Goal: Task Accomplishment & Management: Manage account settings

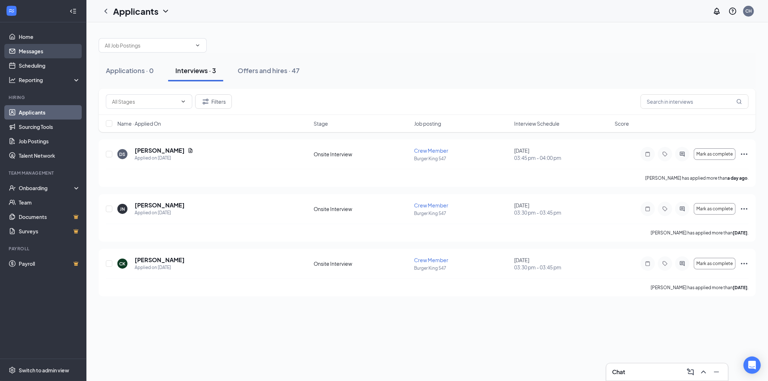
click at [47, 48] on link "Messages" at bounding box center [50, 51] width 62 height 14
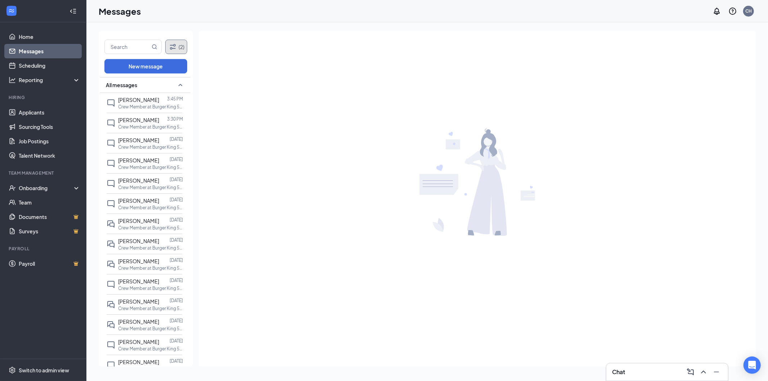
click at [180, 48] on button "(2)" at bounding box center [176, 47] width 22 height 14
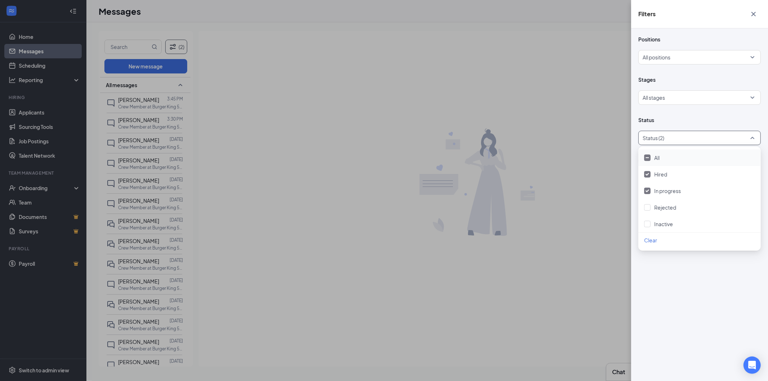
click at [754, 138] on div "Status (2)" at bounding box center [699, 138] width 122 height 14
click at [657, 206] on span "Rejected" at bounding box center [665, 207] width 22 height 6
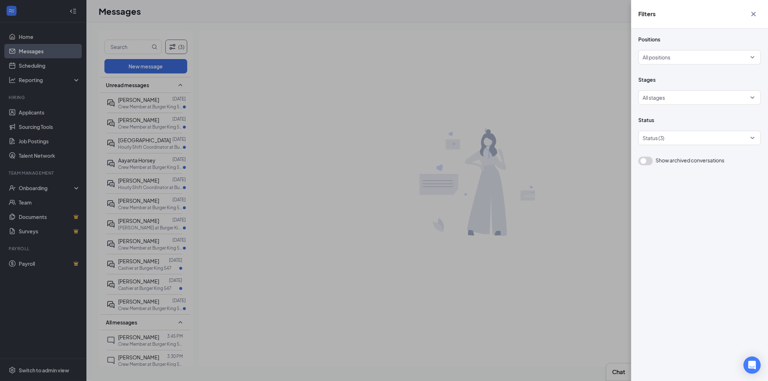
click at [148, 69] on div "Filters Positions All positions Stages All stages Status Status (3) Show archiv…" at bounding box center [384, 190] width 768 height 381
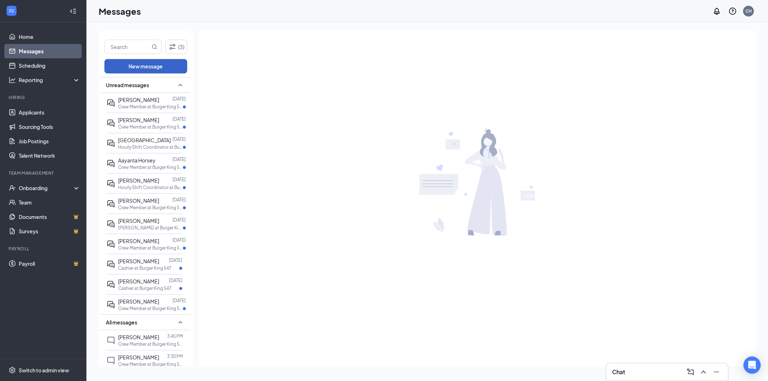
click at [148, 69] on button "New message" at bounding box center [145, 66] width 83 height 14
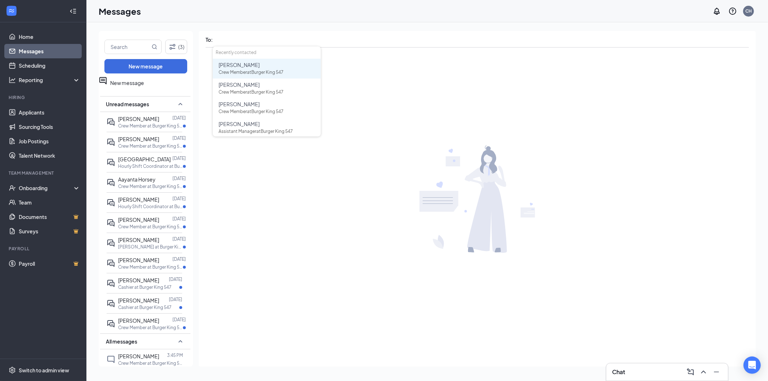
click at [151, 85] on div "New message" at bounding box center [151, 82] width 83 height 13
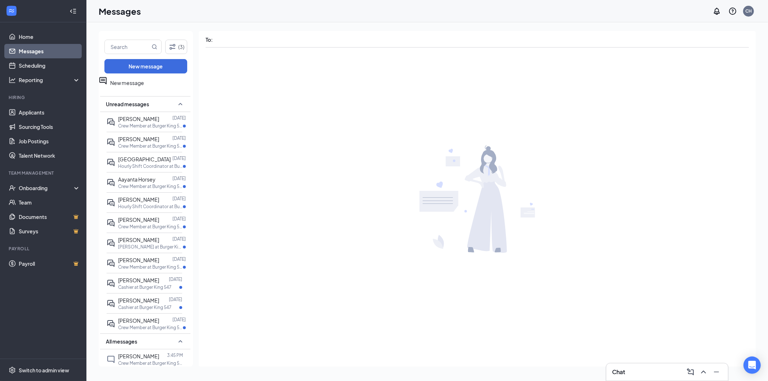
click at [176, 101] on icon "SmallChevronUp" at bounding box center [180, 104] width 9 height 9
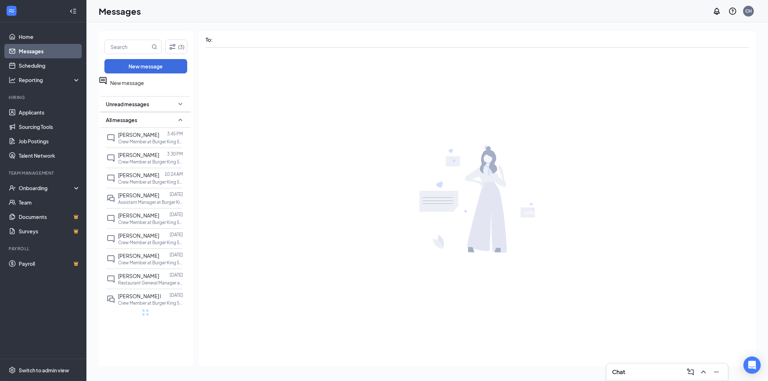
click at [175, 101] on div "Unread messages" at bounding box center [145, 104] width 90 height 16
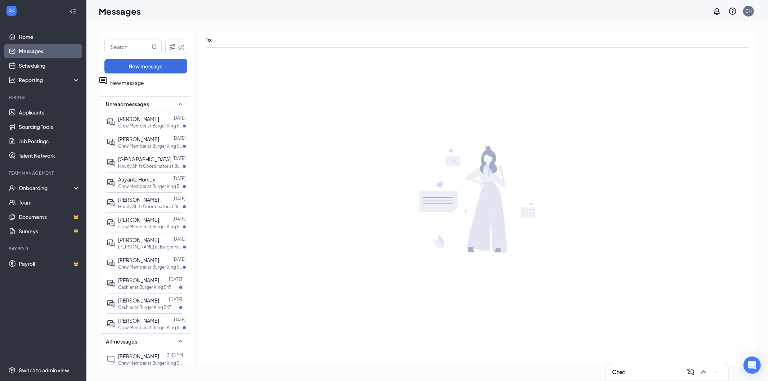
click at [193, 87] on icon "TrashOutline" at bounding box center [193, 82] width 0 height 13
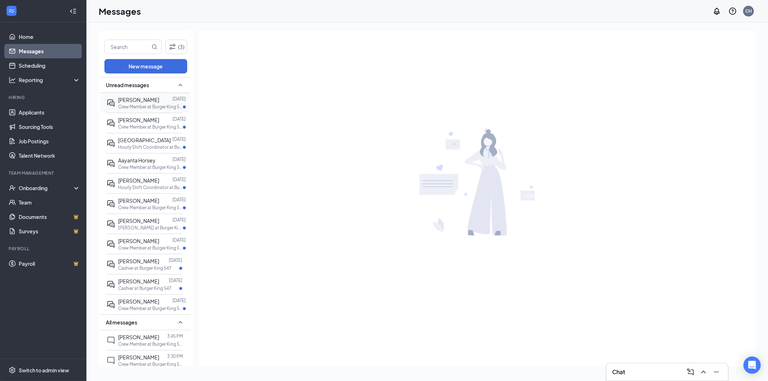
click at [150, 109] on p "Crew Member at Burger King 547" at bounding box center [150, 107] width 65 height 6
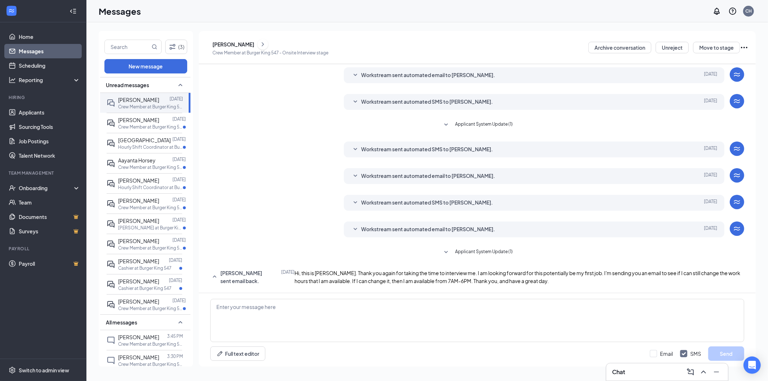
scroll to position [71, 0]
click at [154, 100] on div "[PERSON_NAME]" at bounding box center [138, 100] width 41 height 8
click at [31, 33] on link "Home" at bounding box center [50, 37] width 62 height 14
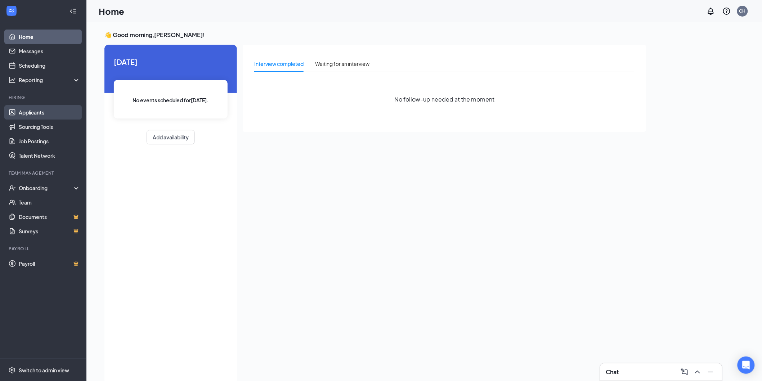
click at [33, 110] on link "Applicants" at bounding box center [50, 112] width 62 height 14
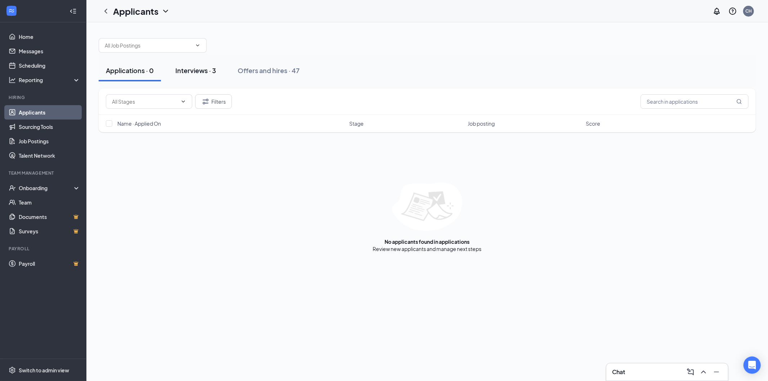
click at [192, 71] on div "Interviews · 3" at bounding box center [195, 70] width 41 height 9
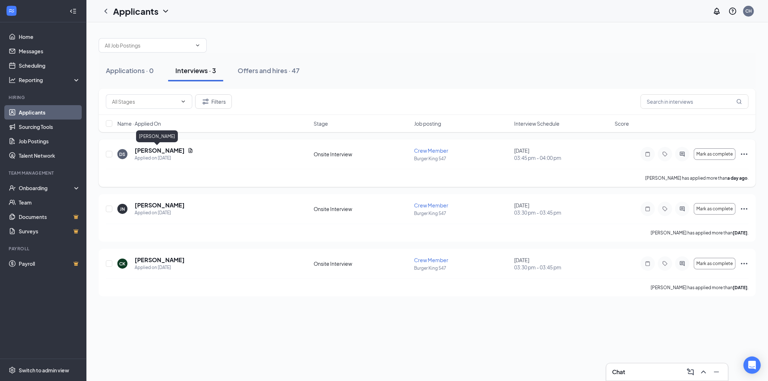
click at [141, 152] on h5 "[PERSON_NAME]" at bounding box center [160, 151] width 50 height 8
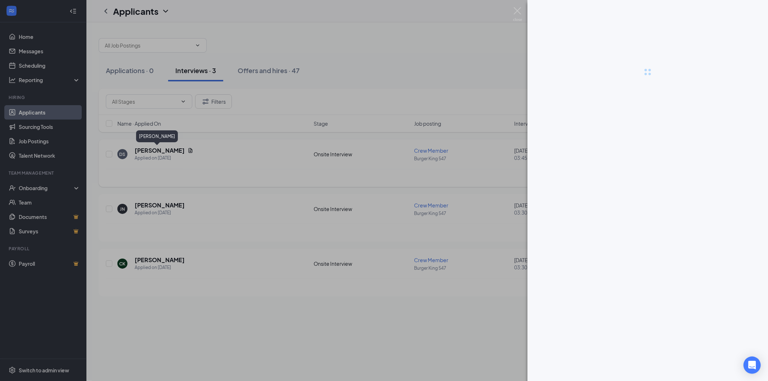
click at [141, 152] on div at bounding box center [384, 190] width 768 height 381
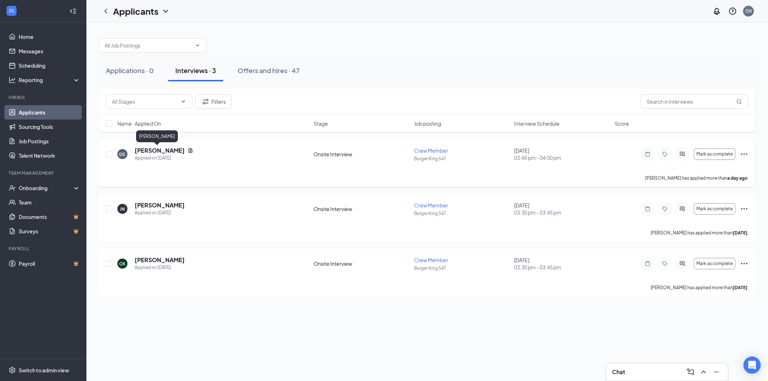
click at [166, 152] on h5 "[PERSON_NAME]" at bounding box center [160, 151] width 50 height 8
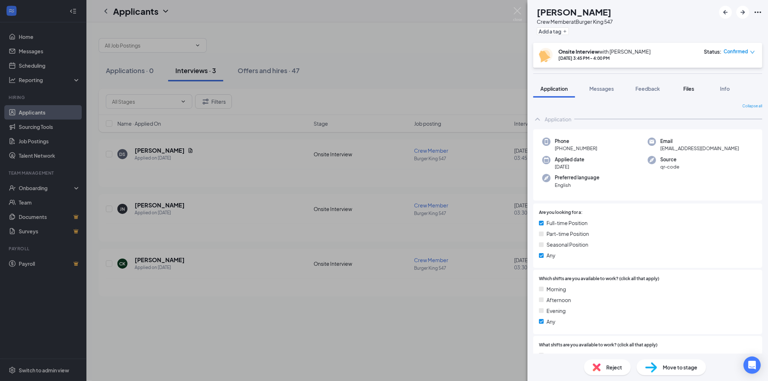
click at [691, 88] on span "Files" at bounding box center [688, 88] width 11 height 6
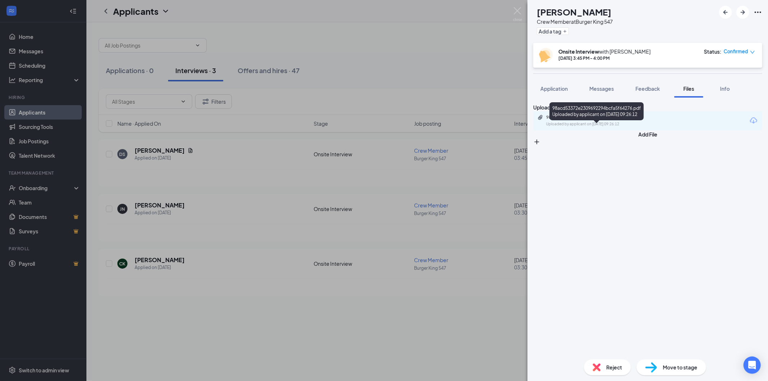
click at [616, 120] on div "98acd53372e2309692294bcfa5f64276.pdf" at bounding box center [596, 118] width 101 height 6
